Goal: Navigation & Orientation: Find specific page/section

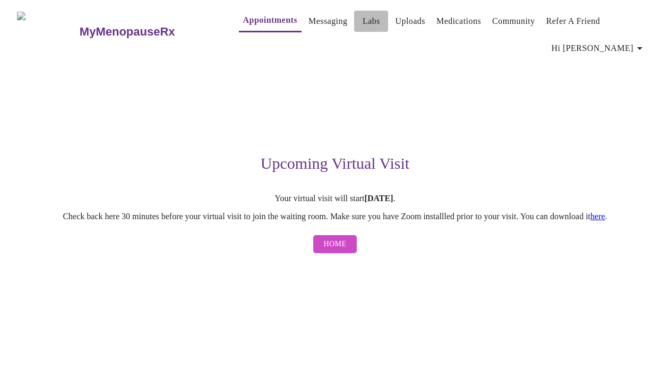
click at [363, 17] on link "Labs" at bounding box center [372, 21] width 18 height 15
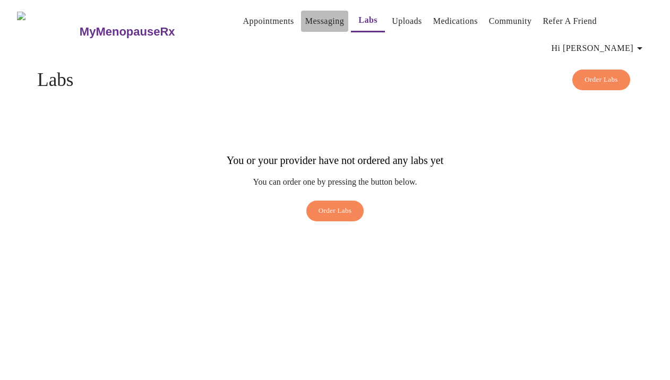
click at [312, 14] on link "Messaging" at bounding box center [324, 21] width 39 height 15
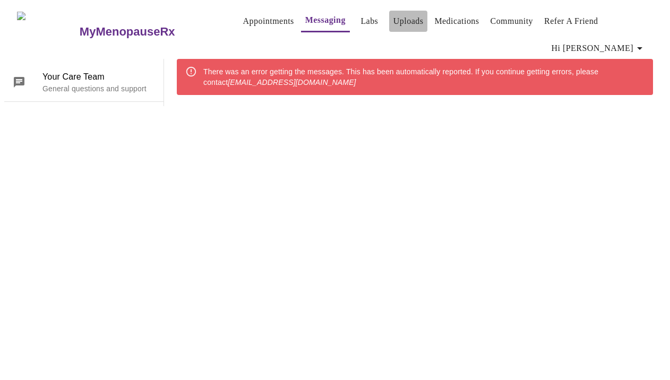
click at [400, 21] on link "Uploads" at bounding box center [409, 21] width 30 height 15
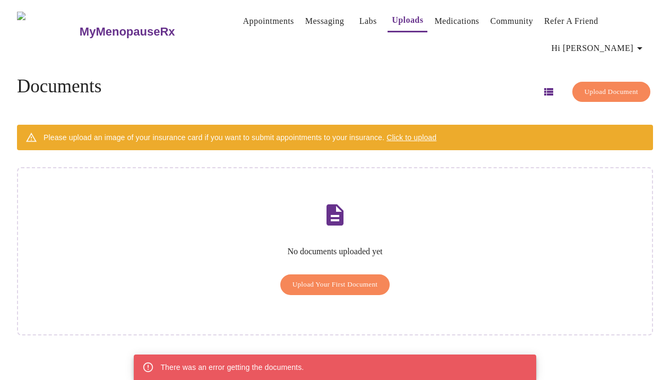
click at [434, 14] on link "Medications" at bounding box center [456, 21] width 45 height 15
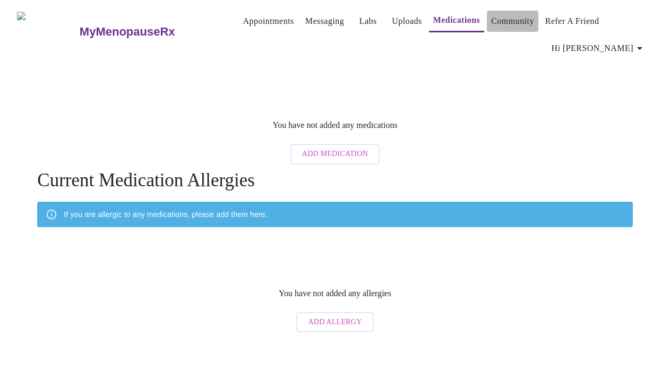
click at [526, 16] on button "Community" at bounding box center [513, 21] width 52 height 21
click at [491, 20] on link "Community" at bounding box center [512, 21] width 43 height 15
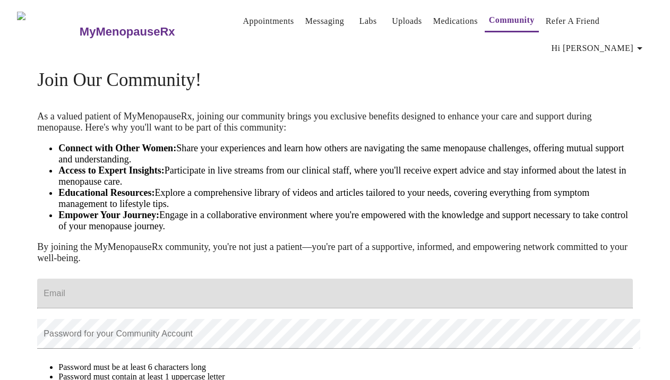
click at [229, 4] on span "Appointments Messaging Labs Uploads Medications Community Refer a Friend Hi [PE…" at bounding box center [435, 31] width 435 height 55
